Goal: Task Accomplishment & Management: Manage account settings

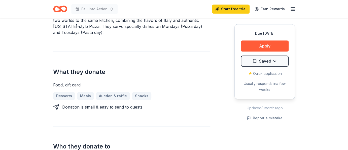
scroll to position [202, 0]
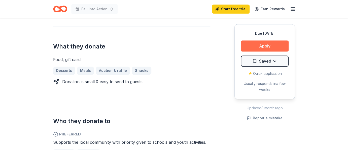
click at [268, 46] on button "Apply" at bounding box center [265, 46] width 48 height 11
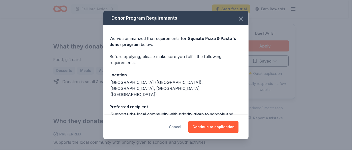
click at [181, 126] on button "Cancel" at bounding box center [175, 127] width 12 height 12
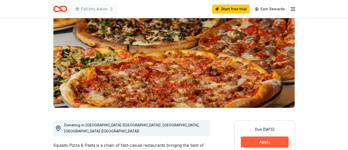
scroll to position [0, 0]
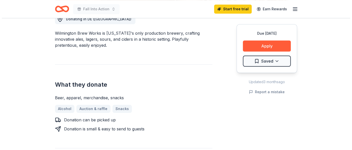
scroll to position [176, 0]
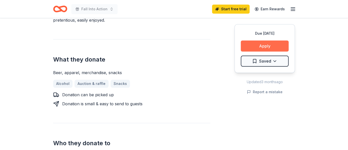
click at [266, 44] on button "Apply" at bounding box center [265, 46] width 48 height 11
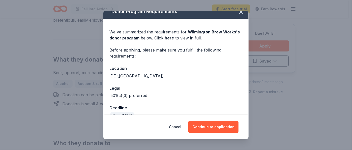
scroll to position [17, 0]
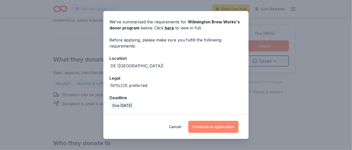
click at [218, 126] on button "Continue to application" at bounding box center [213, 127] width 50 height 12
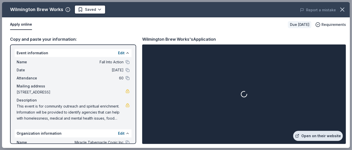
click at [310, 137] on link "Open on their website" at bounding box center [318, 136] width 50 height 10
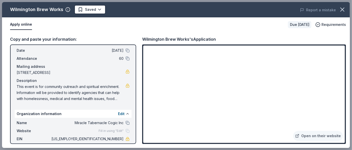
scroll to position [0, 0]
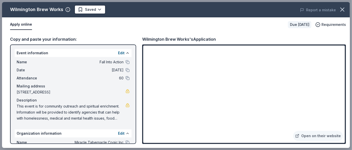
click at [125, 91] on link at bounding box center [127, 91] width 4 height 4
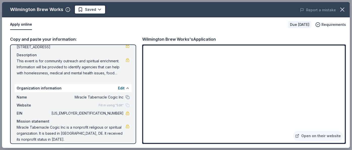
scroll to position [50, 0]
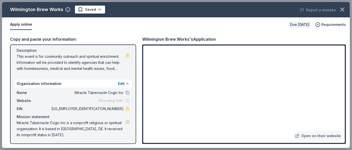
drag, startPoint x: 57, startPoint y: 136, endPoint x: 16, endPoint y: 134, distance: 40.6
click at [17, 134] on span "Miracle Tabernacle Cogic Inc is a nonprofit religious or spiritual organization…" at bounding box center [71, 129] width 109 height 18
click at [301, 140] on link "Open on their website" at bounding box center [318, 136] width 50 height 10
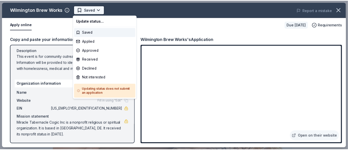
scroll to position [0, 0]
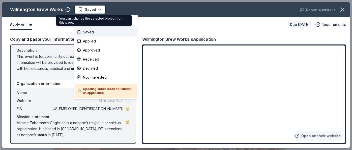
click at [93, 9] on body "Fall Into Action Saved Apply Due in 17 days Share Wilmington Brew Works New Sha…" at bounding box center [174, 75] width 348 height 150
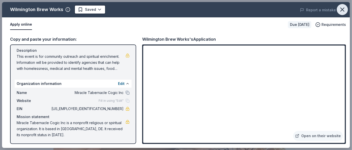
click at [343, 10] on icon "button" at bounding box center [342, 9] width 7 height 7
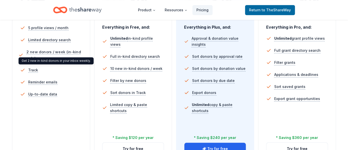
scroll to position [126, 0]
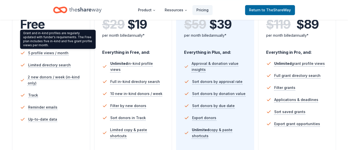
click at [64, 45] on div "Grant and in-kind profiles are regularly updated with funder's requirements. Th…" at bounding box center [58, 39] width 76 height 19
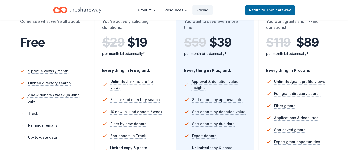
scroll to position [76, 0]
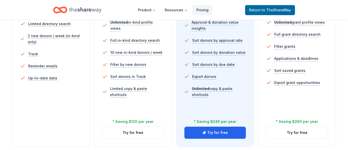
scroll to position [202, 0]
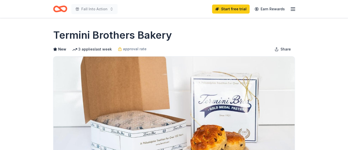
click at [293, 10] on icon "button" at bounding box center [293, 9] width 6 height 6
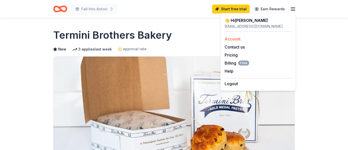
click at [237, 39] on link "Account" at bounding box center [233, 39] width 16 height 5
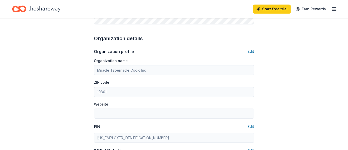
scroll to position [103, 0]
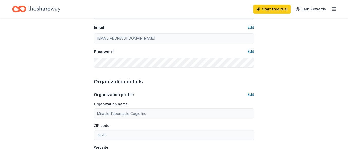
click at [334, 9] on line "button" at bounding box center [334, 9] width 4 height 0
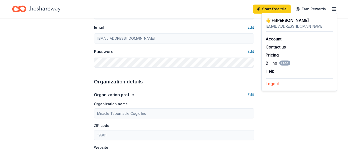
click at [274, 84] on button "Logout" at bounding box center [272, 84] width 13 height 6
